Goal: Information Seeking & Learning: Learn about a topic

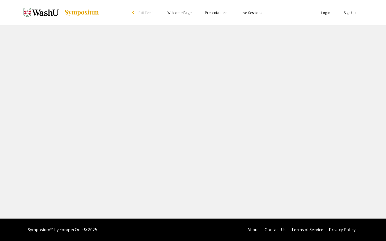
select select "custom"
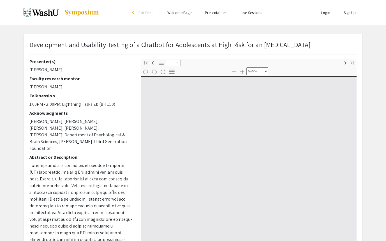
type input "0"
select select "custom"
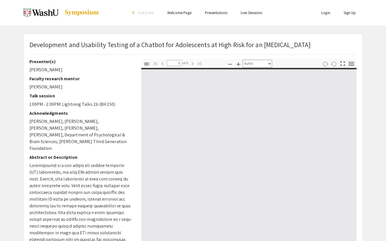
type input "1"
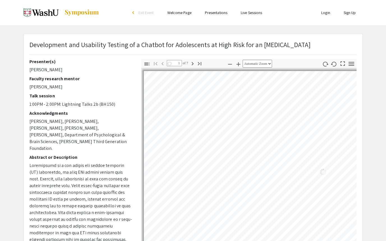
select select "auto"
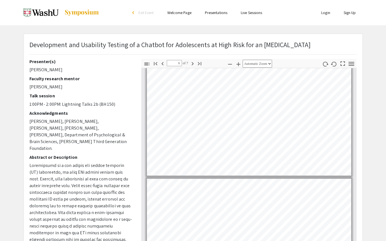
type input "7"
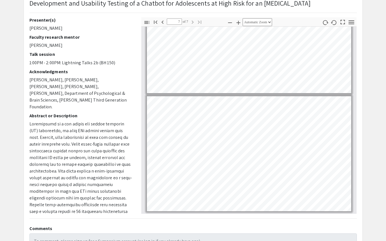
scroll to position [45, 0]
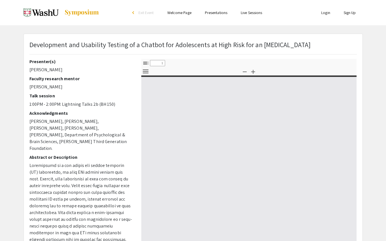
select select "custom"
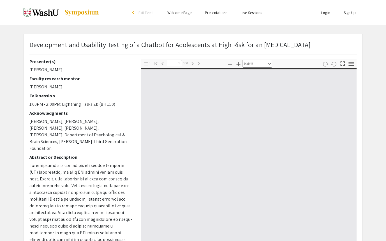
type input "0"
select select "custom"
type input "1"
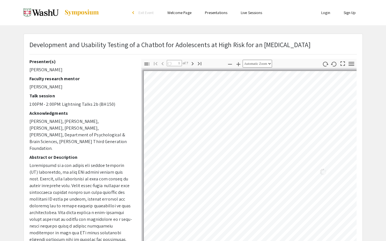
select select "auto"
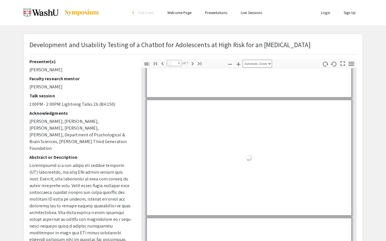
type input "7"
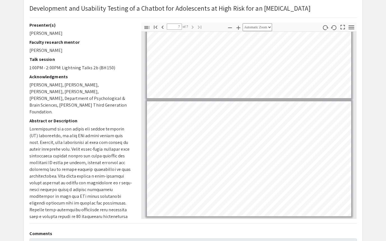
scroll to position [37, 0]
